Goal: Participate in discussion: Engage in conversation with other users on a specific topic

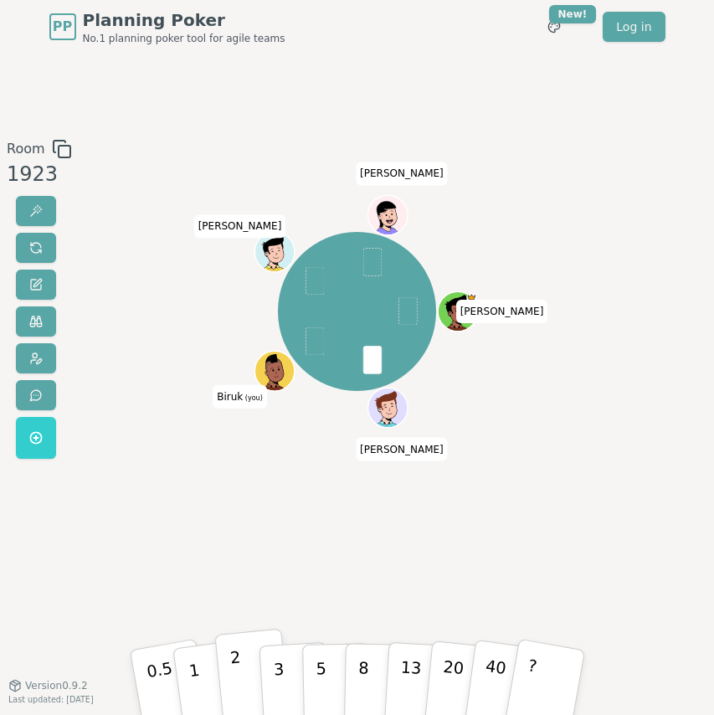
click at [239, 648] on button "2" at bounding box center [252, 681] width 76 height 106
click at [285, 673] on button "3" at bounding box center [294, 681] width 73 height 104
click at [272, 678] on button "3" at bounding box center [294, 681] width 73 height 104
click at [271, 678] on button "3" at bounding box center [294, 681] width 73 height 104
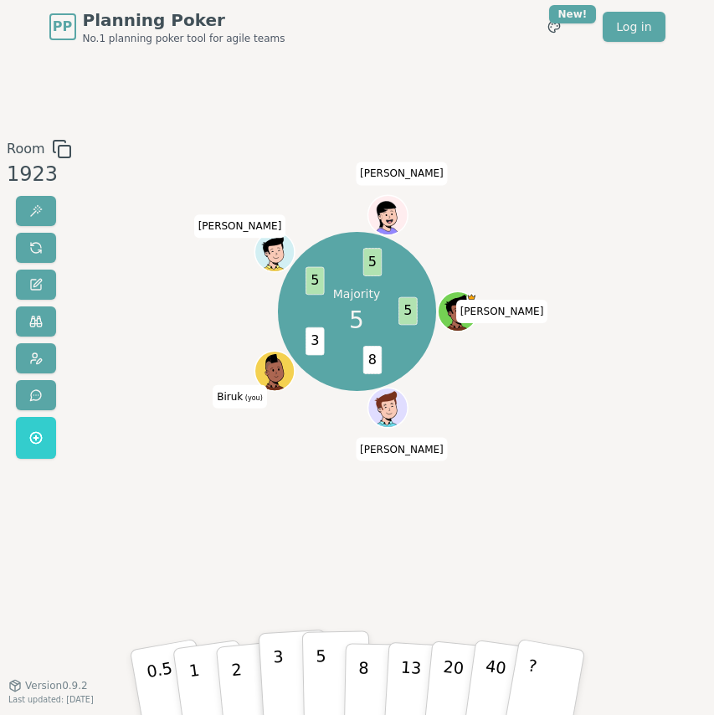
click at [326, 658] on button "5" at bounding box center [335, 681] width 69 height 102
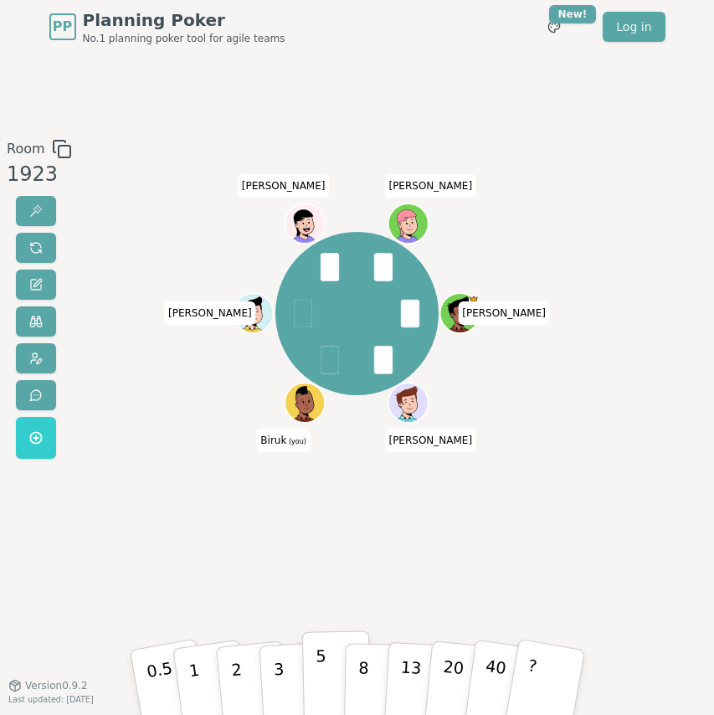
click at [325, 664] on button "5" at bounding box center [335, 681] width 69 height 102
click at [319, 663] on p "5" at bounding box center [322, 682] width 12 height 74
click at [280, 690] on p "3" at bounding box center [279, 682] width 14 height 74
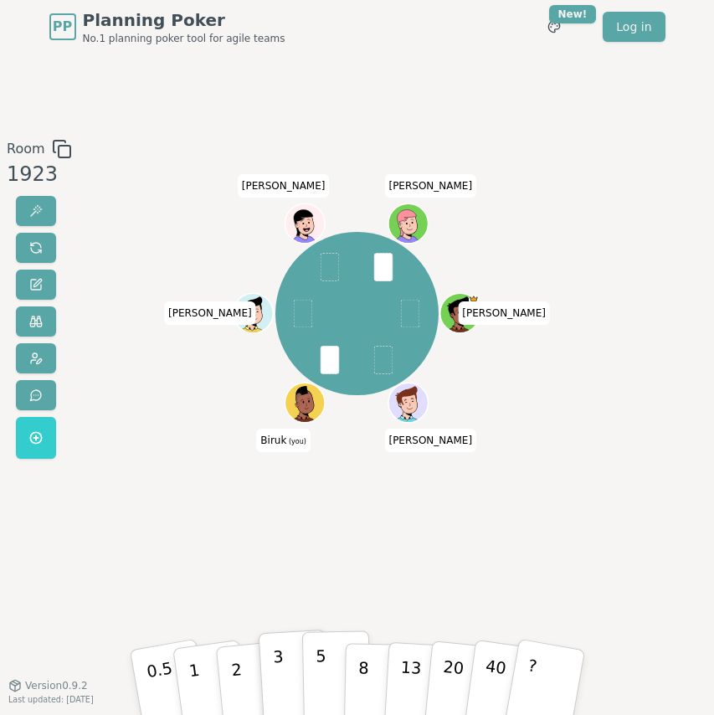
click at [316, 675] on p "5" at bounding box center [322, 682] width 12 height 74
click at [280, 670] on p "3" at bounding box center [279, 682] width 14 height 74
click at [280, 670] on div "3" at bounding box center [294, 681] width 44 height 53
click at [278, 670] on p "3" at bounding box center [279, 682] width 14 height 74
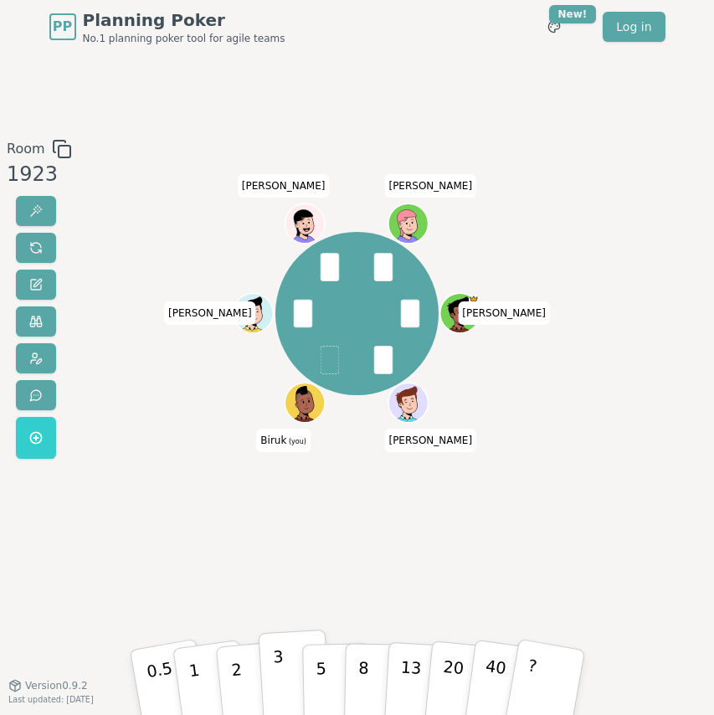
click at [282, 659] on button "3" at bounding box center [294, 681] width 73 height 104
click at [282, 659] on div "3" at bounding box center [294, 681] width 44 height 53
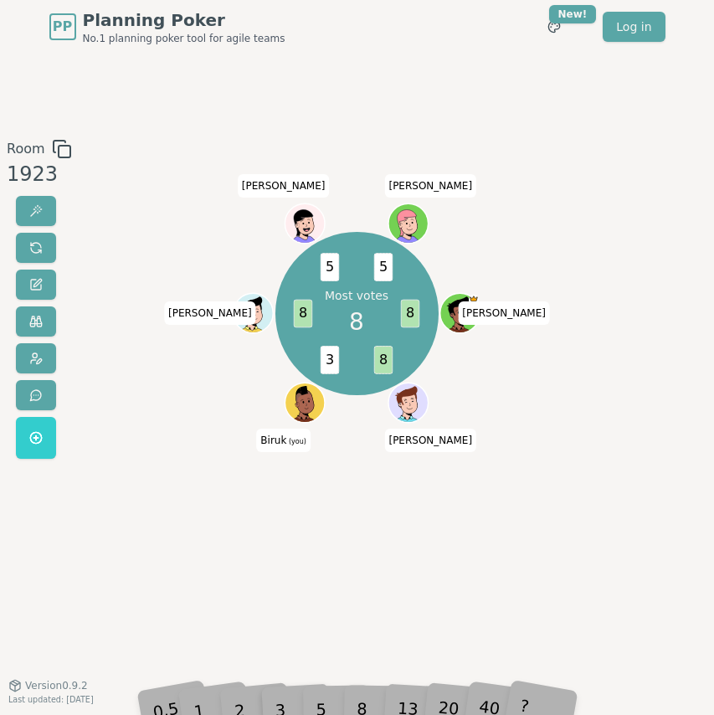
click at [404, 511] on div "Most votes 8 8 8 3 8 5 5 [PERSON_NAME] [PERSON_NAME] (you) [PERSON_NAME]" at bounding box center [357, 369] width 380 height 460
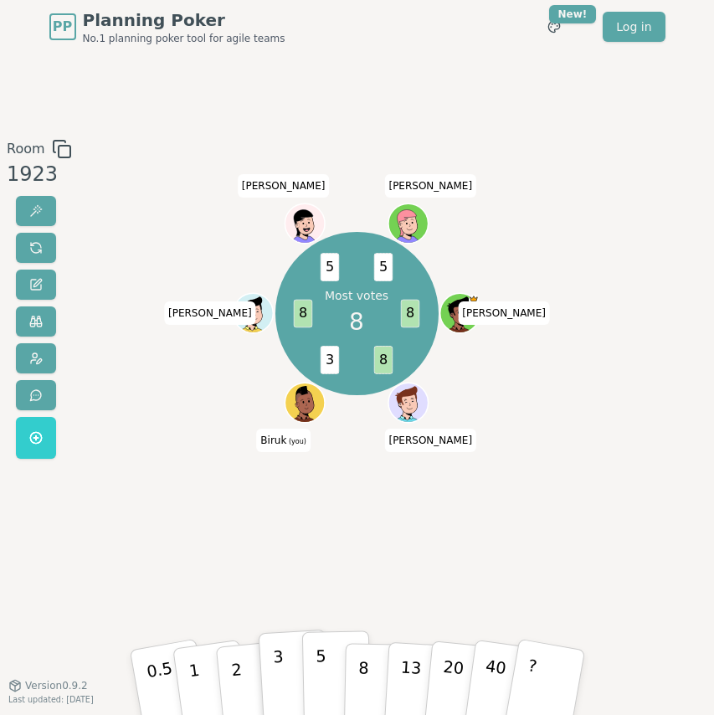
click at [328, 671] on button "5" at bounding box center [335, 681] width 69 height 102
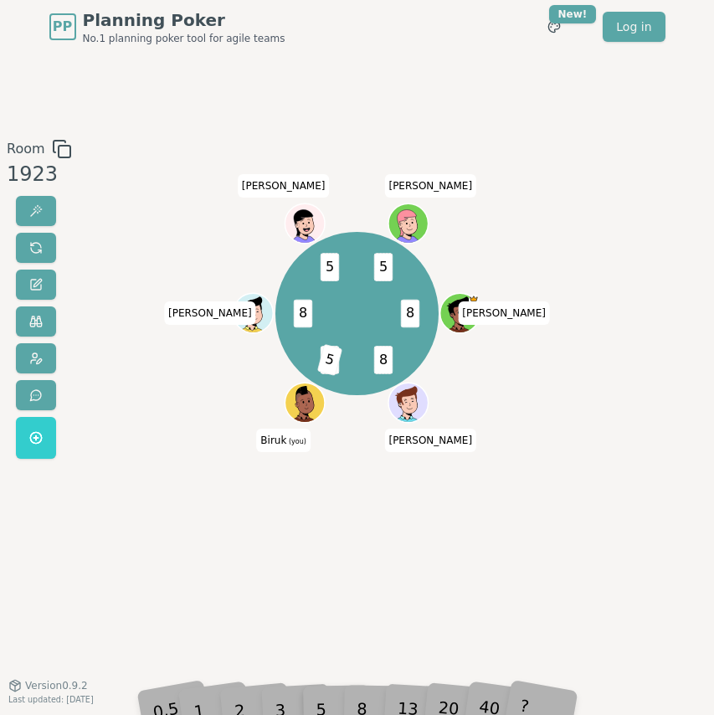
click at [425, 578] on div "8 8 3 5 8 5 5 [PERSON_NAME] [PERSON_NAME] (you) [PERSON_NAME]" at bounding box center [357, 369] width 380 height 460
click at [365, 562] on div "Majority 8 8 8 3 5 8 5 8 5 [PERSON_NAME] [PERSON_NAME] (you) [PERSON_NAME]" at bounding box center [357, 369] width 380 height 460
